Goal: Browse casually

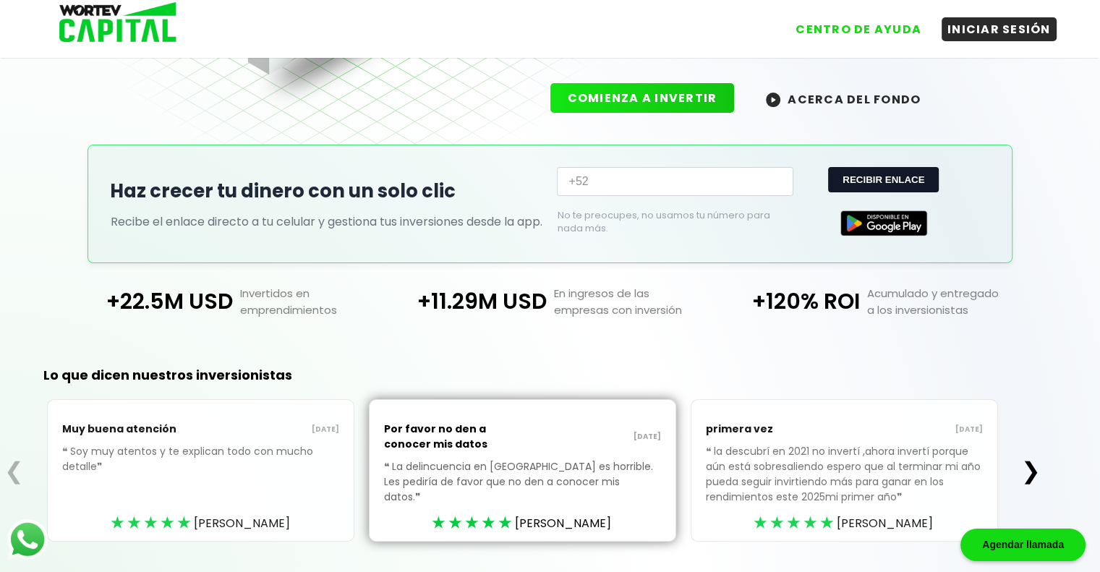
scroll to position [257, 0]
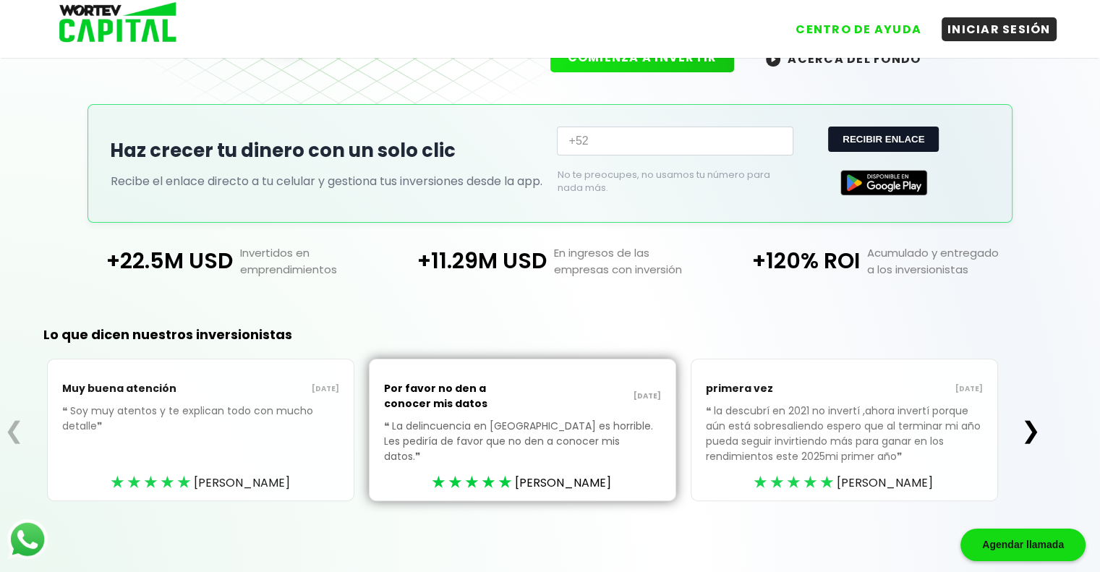
click at [1036, 432] on button "❯" at bounding box center [1031, 430] width 28 height 29
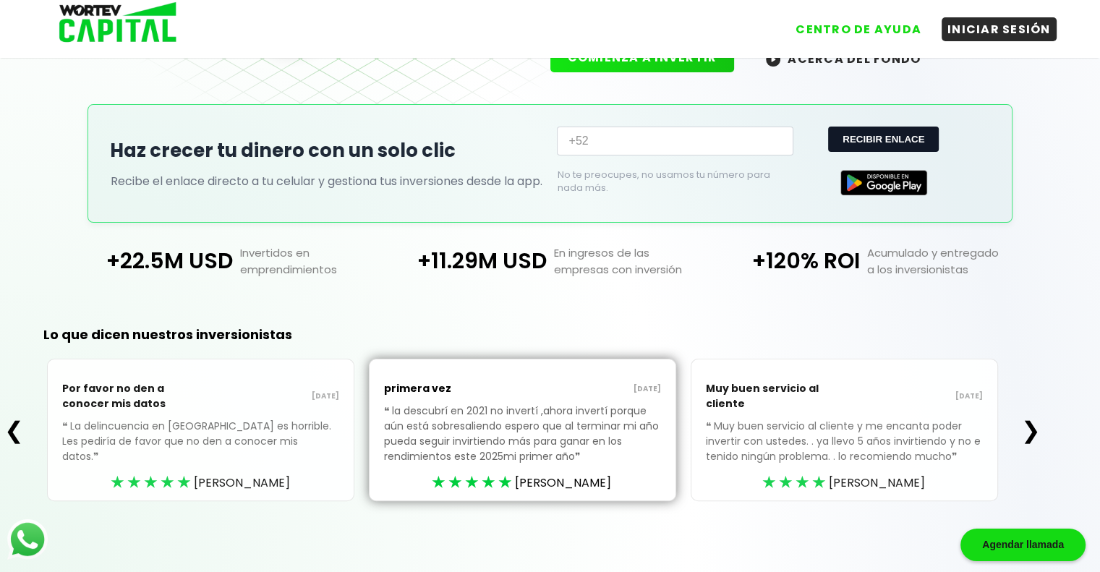
click at [1032, 429] on button "❯" at bounding box center [1031, 430] width 28 height 29
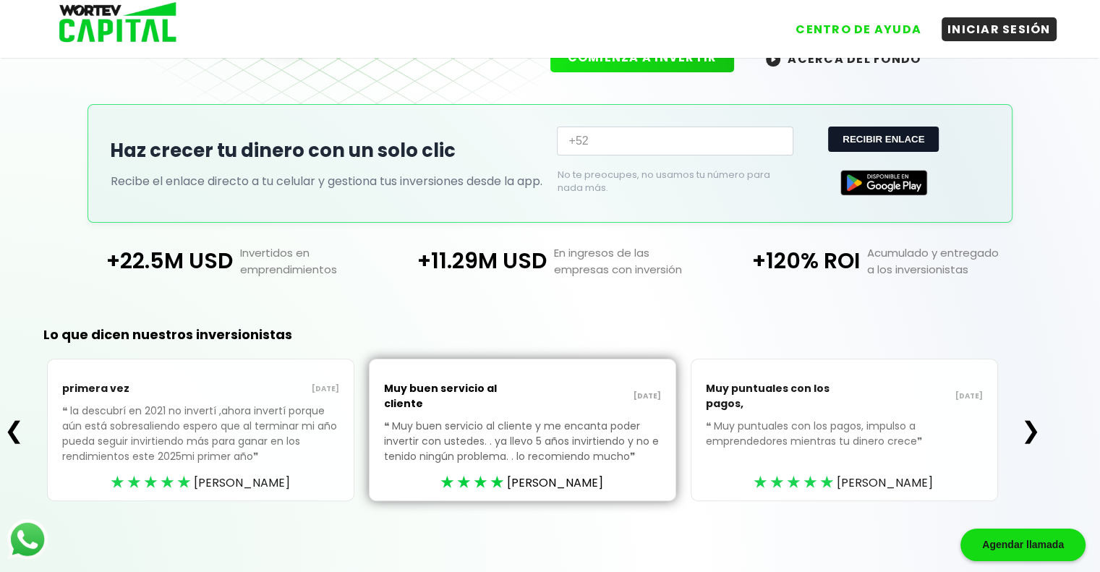
click at [1032, 429] on button "❯" at bounding box center [1031, 430] width 28 height 29
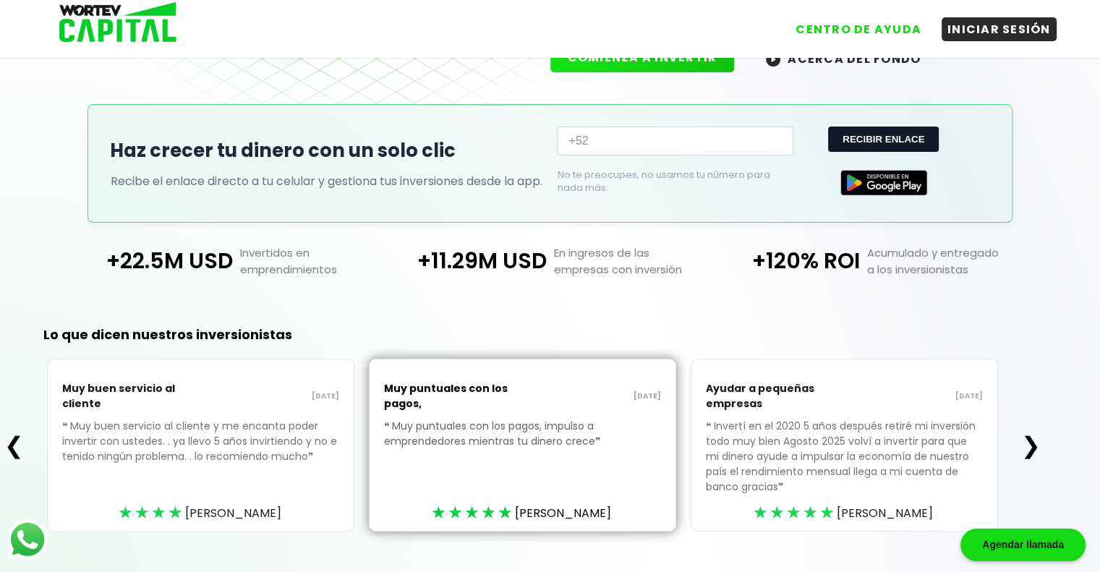
click at [1038, 440] on button "❯" at bounding box center [1031, 445] width 28 height 29
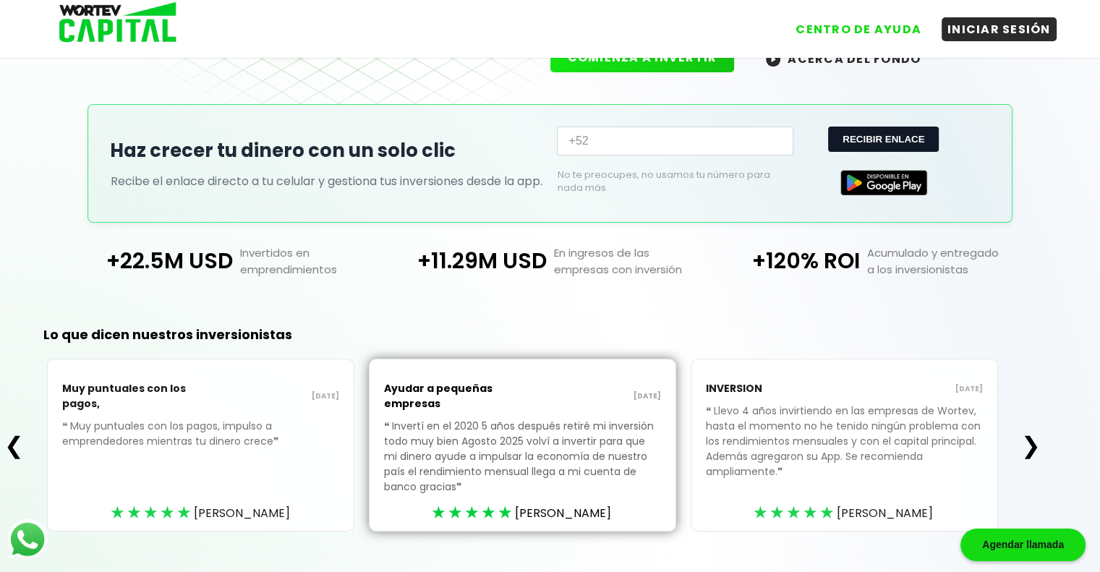
click at [1039, 442] on button "❯" at bounding box center [1031, 445] width 28 height 29
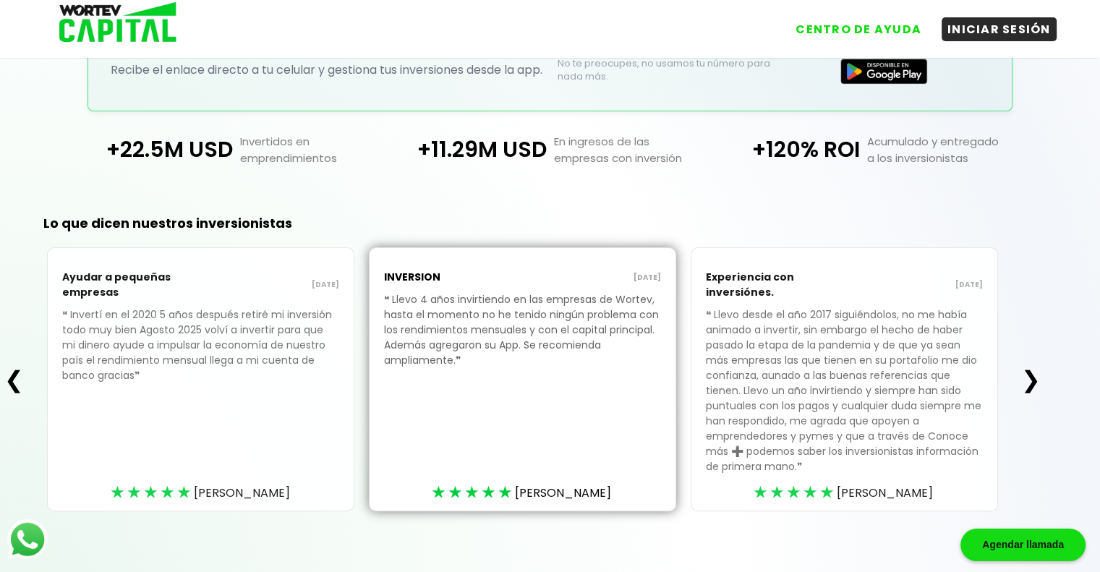
scroll to position [377, 0]
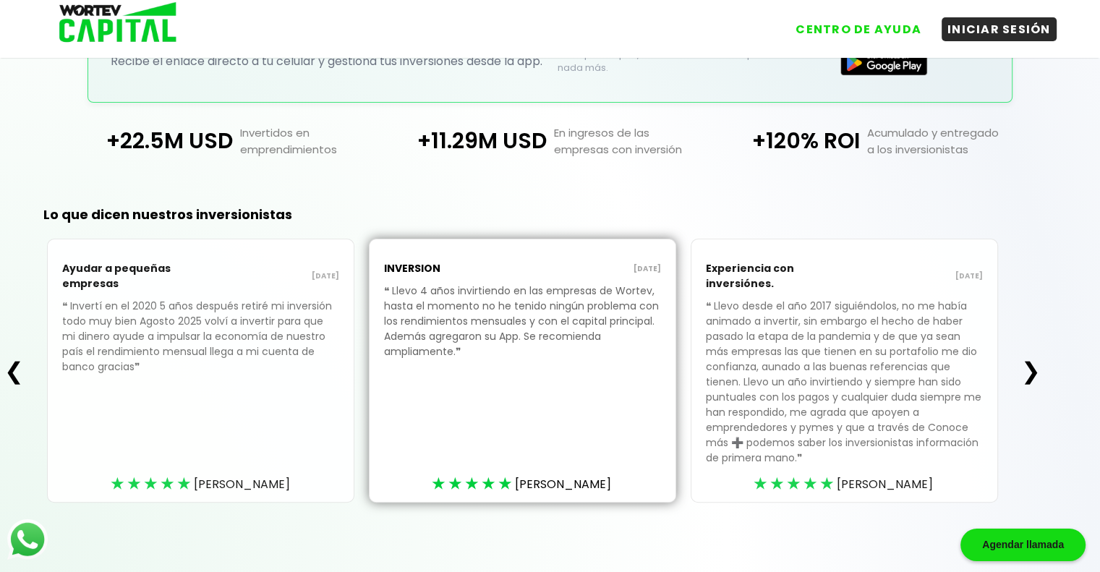
click at [1031, 372] on button "❯" at bounding box center [1031, 370] width 28 height 29
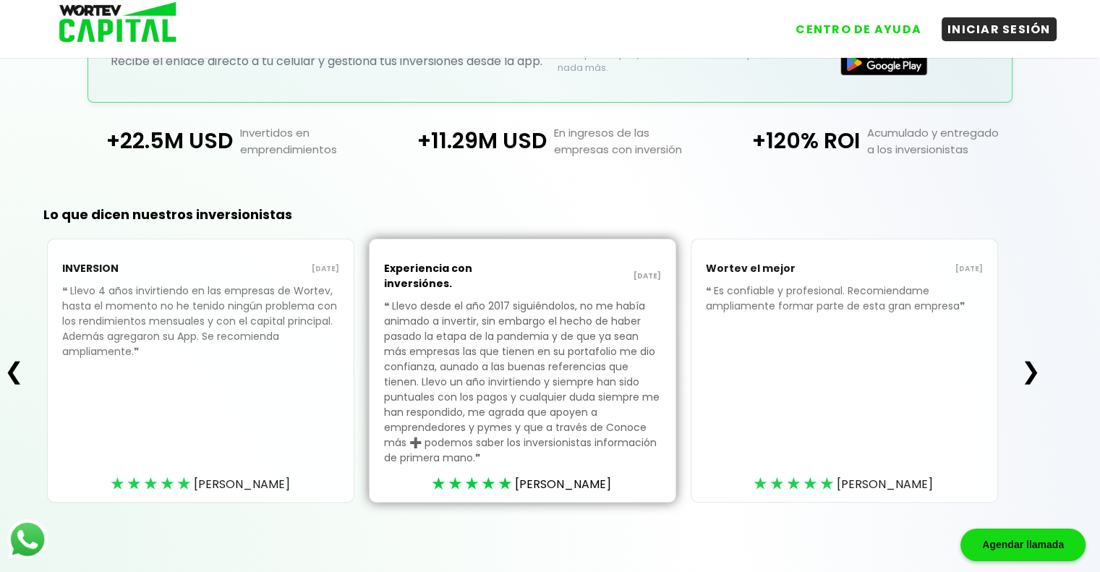
click at [1032, 369] on button "❯" at bounding box center [1031, 370] width 28 height 29
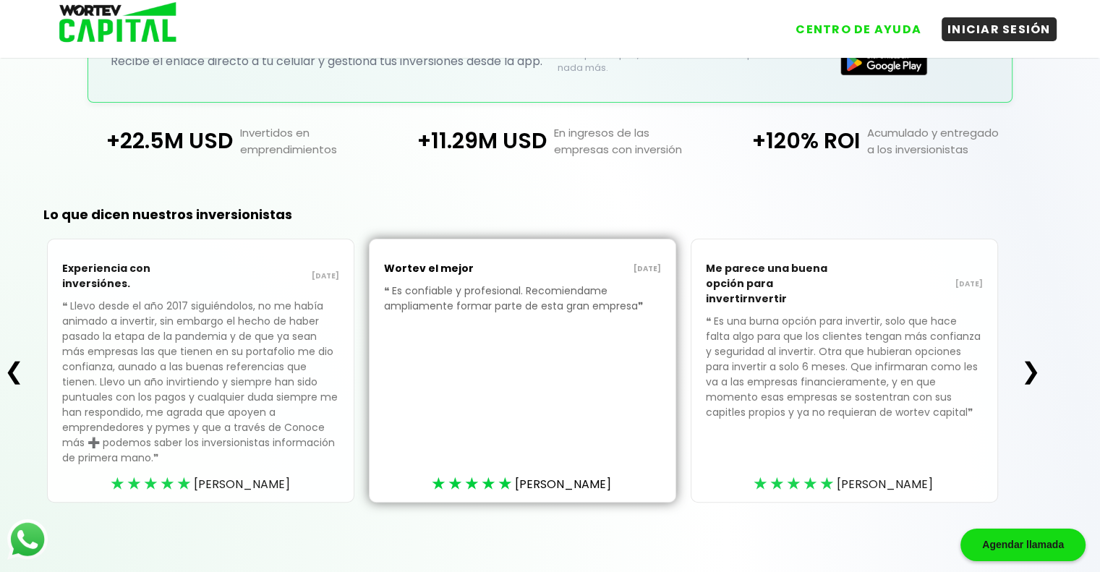
click at [1037, 364] on button "❯" at bounding box center [1031, 370] width 28 height 29
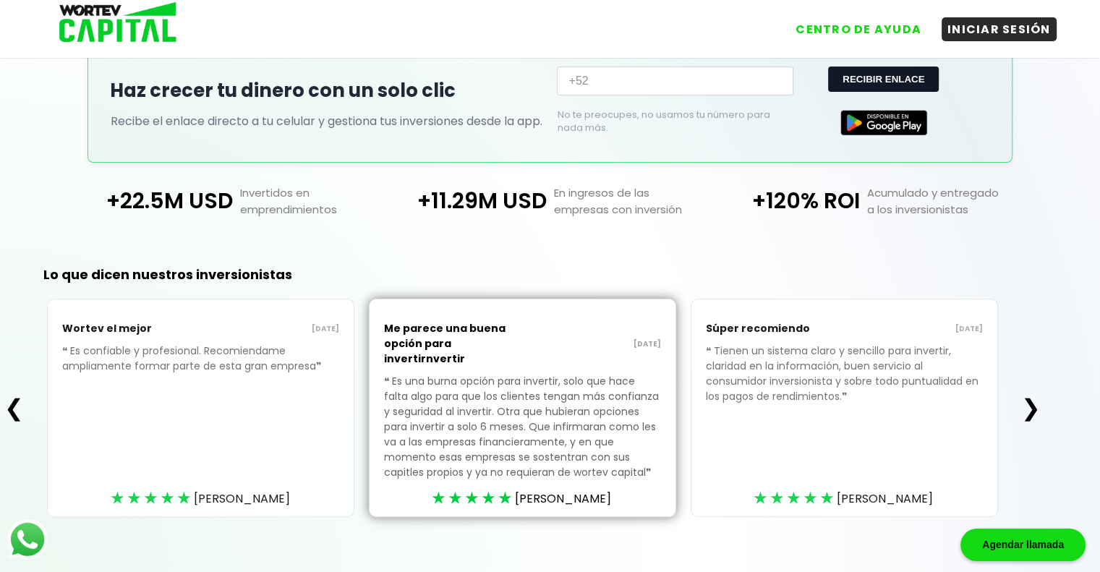
click at [1030, 393] on button "❯" at bounding box center [1031, 407] width 28 height 29
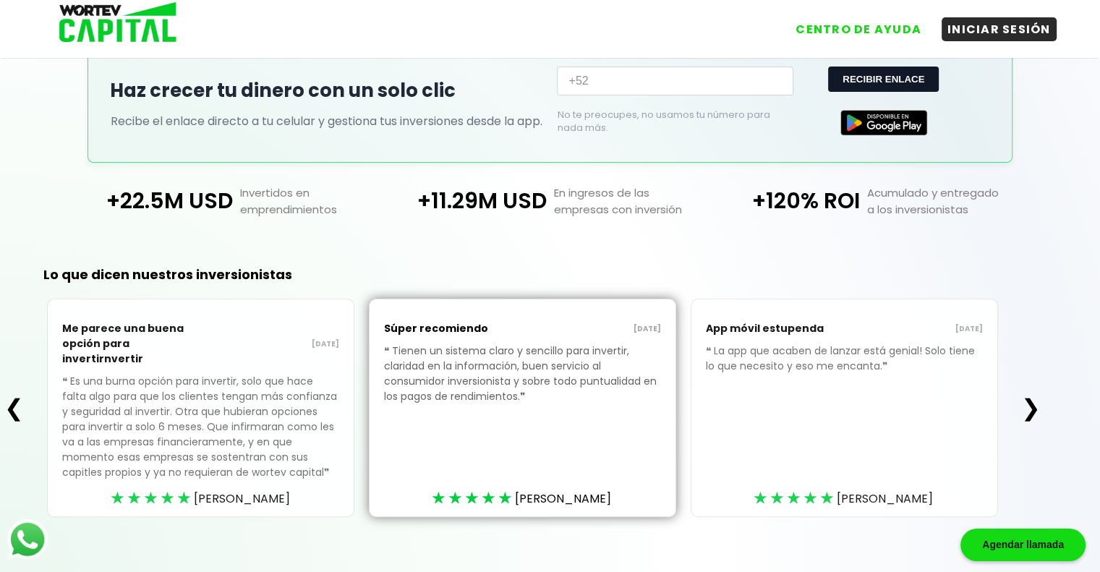
click at [1030, 395] on button "❯" at bounding box center [1031, 407] width 28 height 29
